Goal: Task Accomplishment & Management: Manage account settings

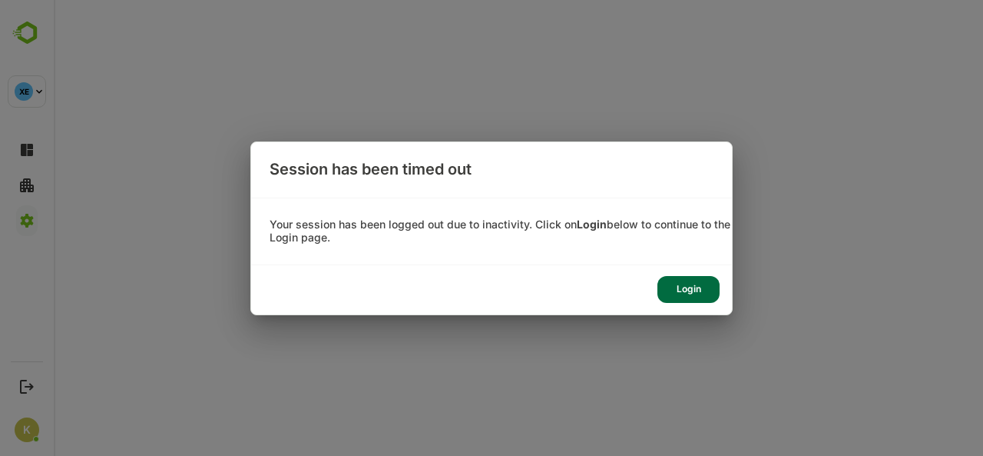
click at [694, 293] on div "Login" at bounding box center [689, 289] width 62 height 27
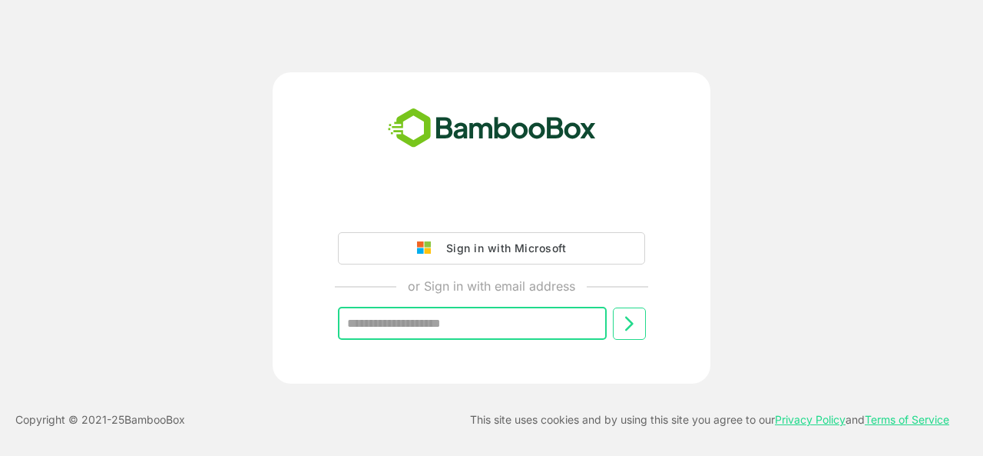
click at [493, 323] on input "text" at bounding box center [472, 323] width 269 height 32
type input "**********"
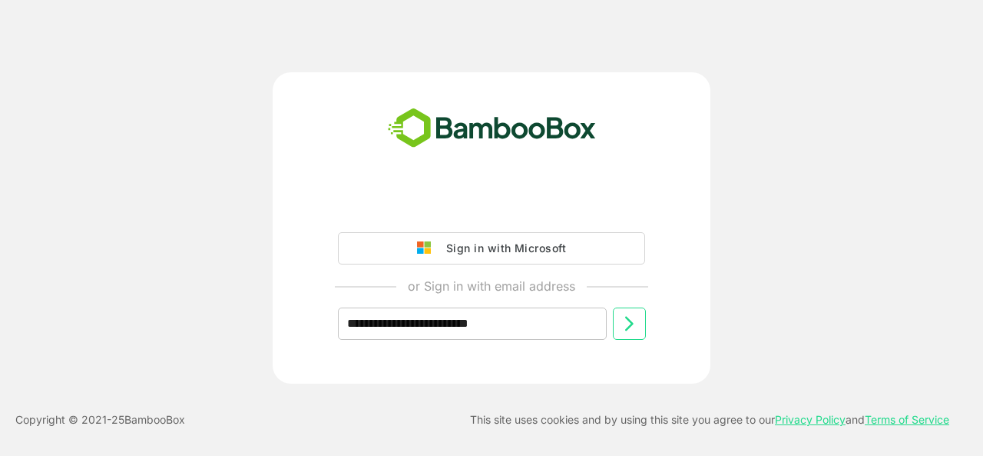
click at [628, 320] on icon at bounding box center [629, 323] width 18 height 18
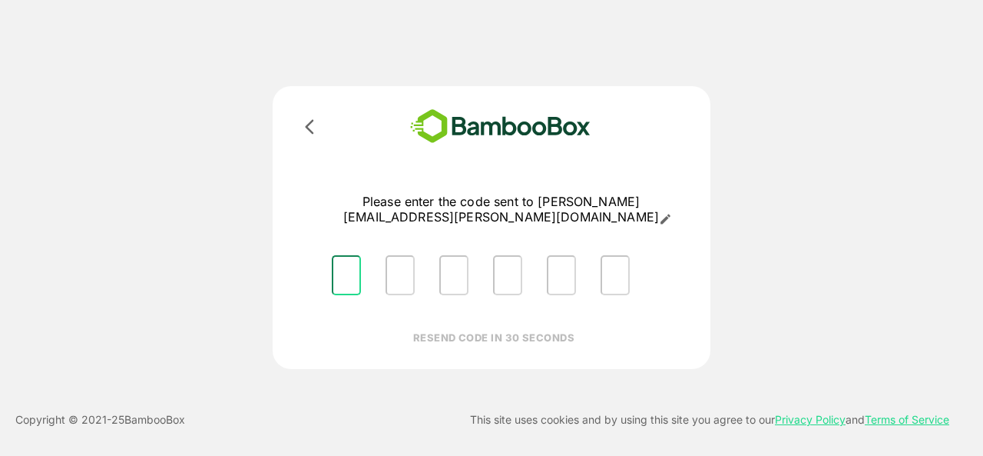
click at [346, 255] on input "Please enter OTP character 1" at bounding box center [346, 275] width 29 height 40
type input "*"
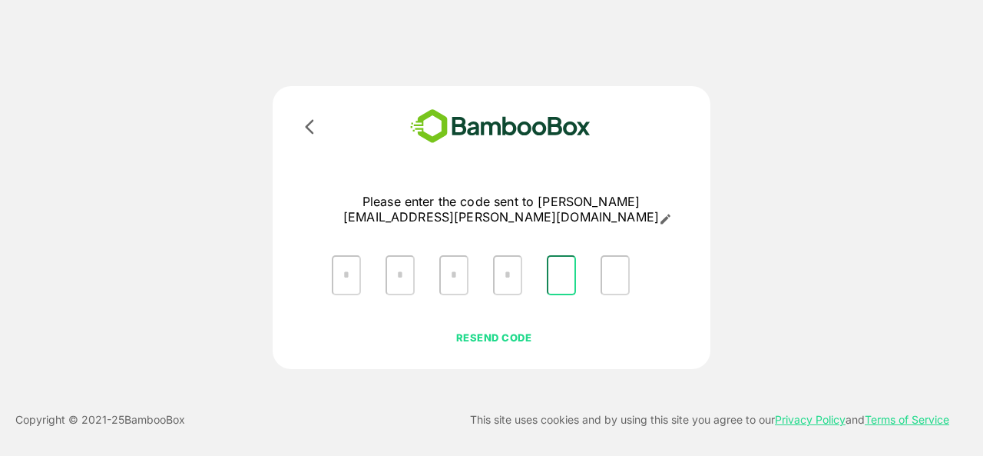
type input "*"
